Goal: Transaction & Acquisition: Purchase product/service

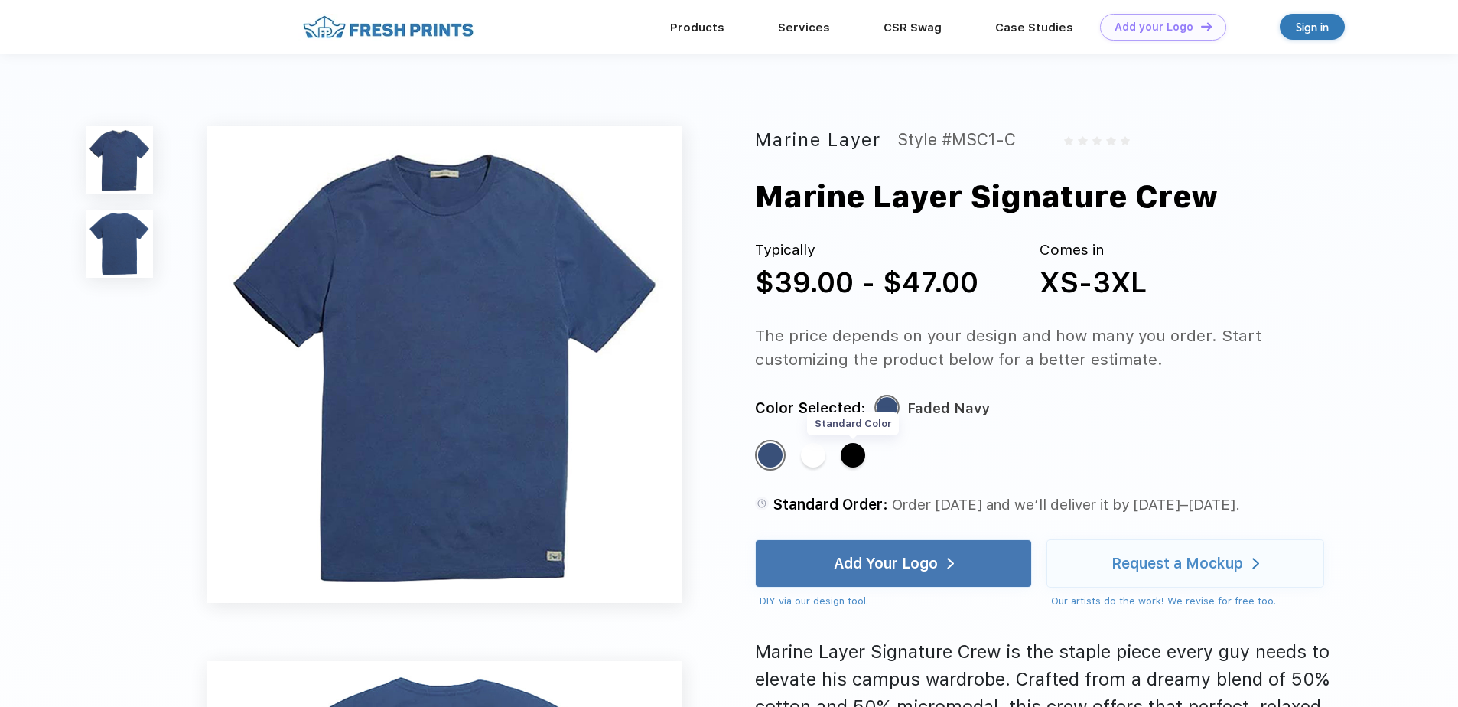
click at [855, 455] on div "Standard Color" at bounding box center [853, 455] width 24 height 24
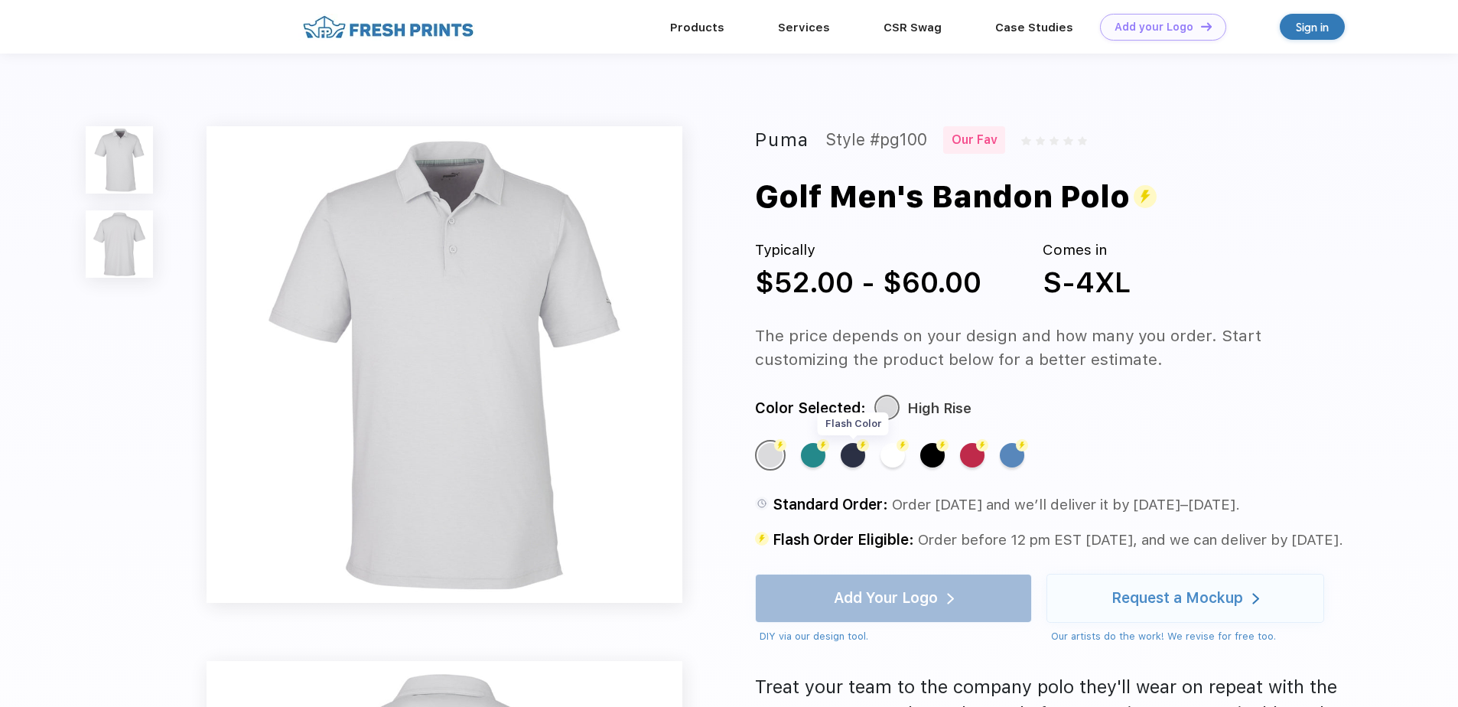
click at [855, 458] on div "Flash Color" at bounding box center [853, 455] width 24 height 24
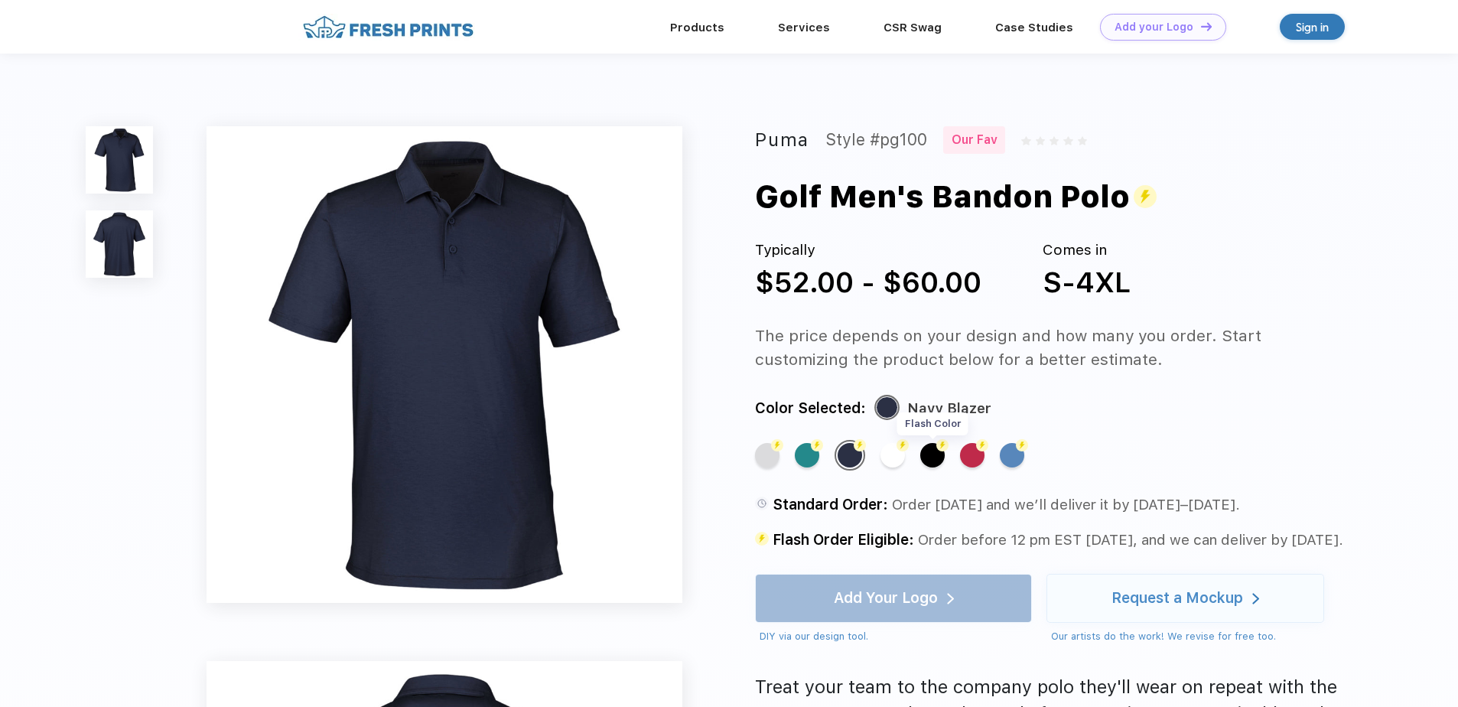
click at [935, 459] on div "Flash Color" at bounding box center [932, 455] width 24 height 24
